Goal: Task Accomplishment & Management: Manage account settings

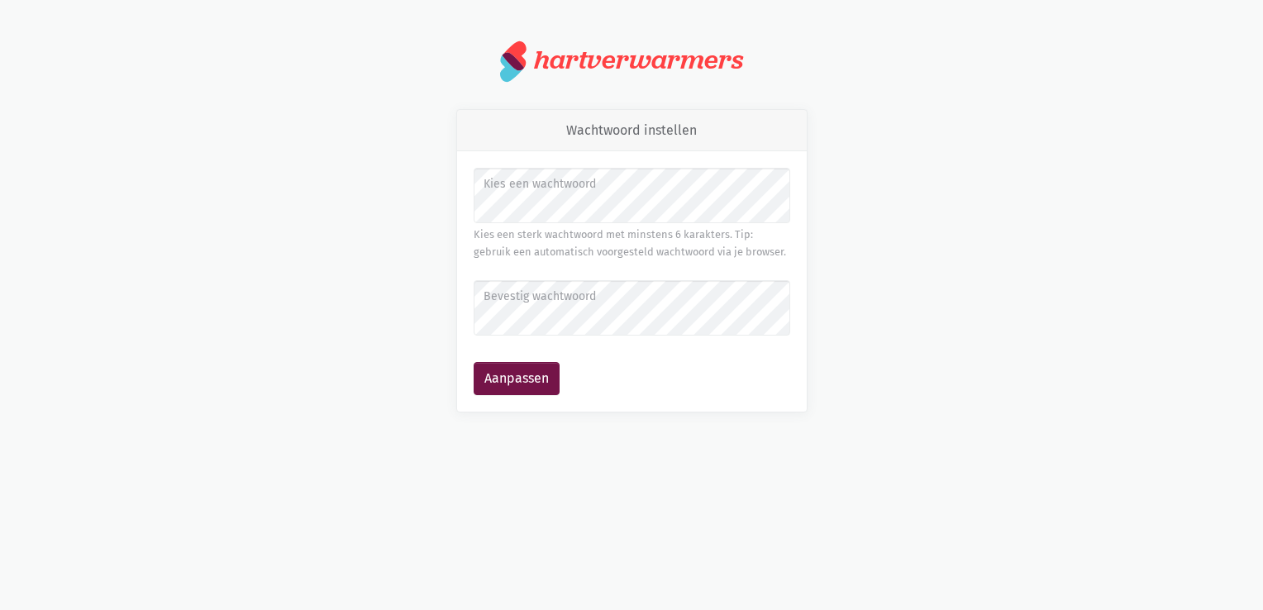
click at [494, 303] on label "Bevestig wachtwoord" at bounding box center [631, 297] width 295 height 18
drag, startPoint x: 569, startPoint y: 192, endPoint x: 472, endPoint y: 321, distance: 161.2
click at [472, 321] on div "Kies een wachtwoord Kies een sterk wachtwoord met minstens 6 karakters. Tip: ge…" at bounding box center [632, 281] width 350 height 260
click at [474, 362] on button "Aanpassen" at bounding box center [517, 378] width 86 height 33
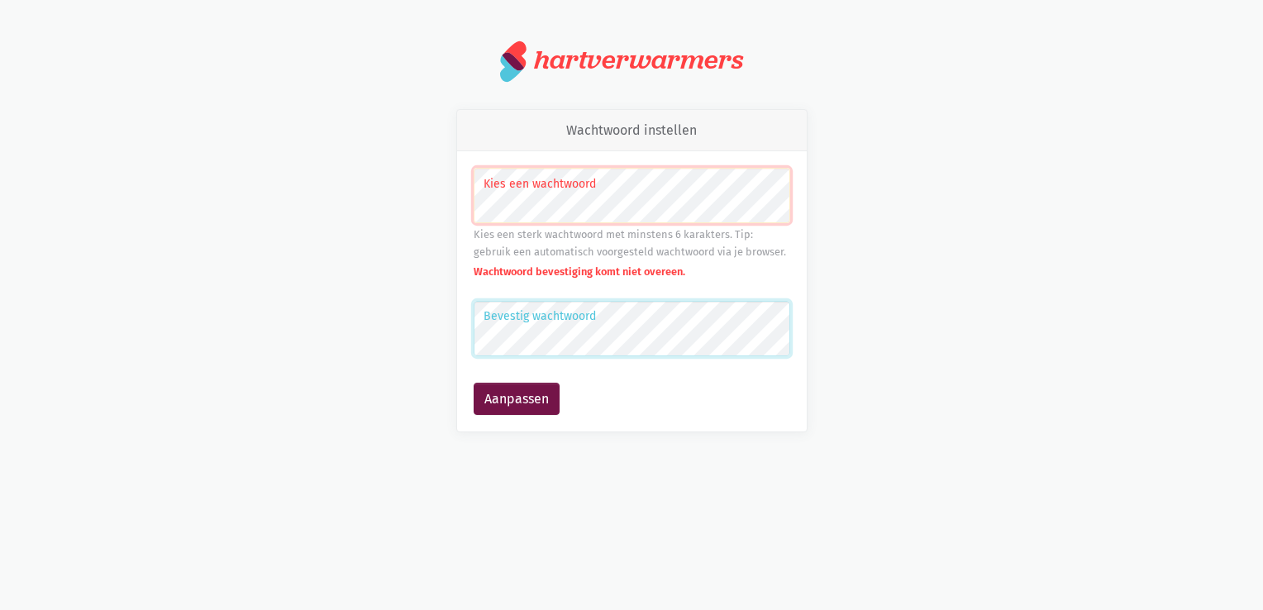
click at [474, 383] on button "Aanpassen" at bounding box center [517, 399] width 86 height 33
